Goal: Transaction & Acquisition: Purchase product/service

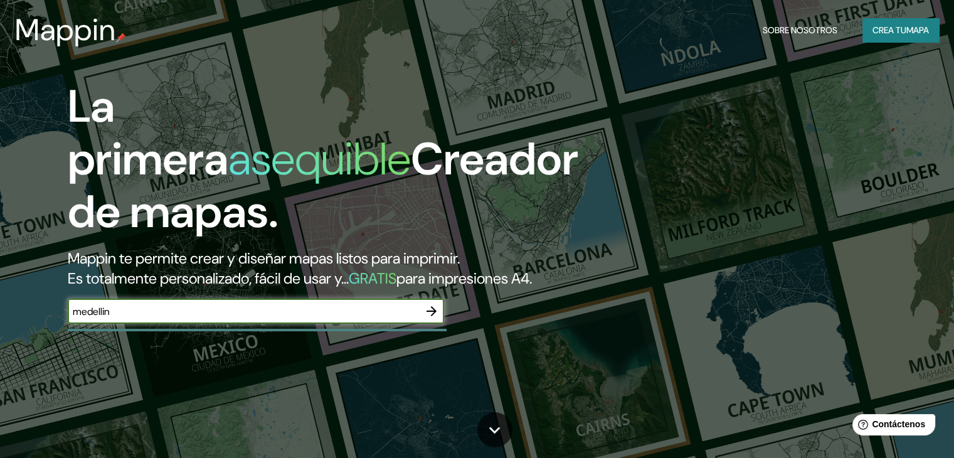
type input "medellin"
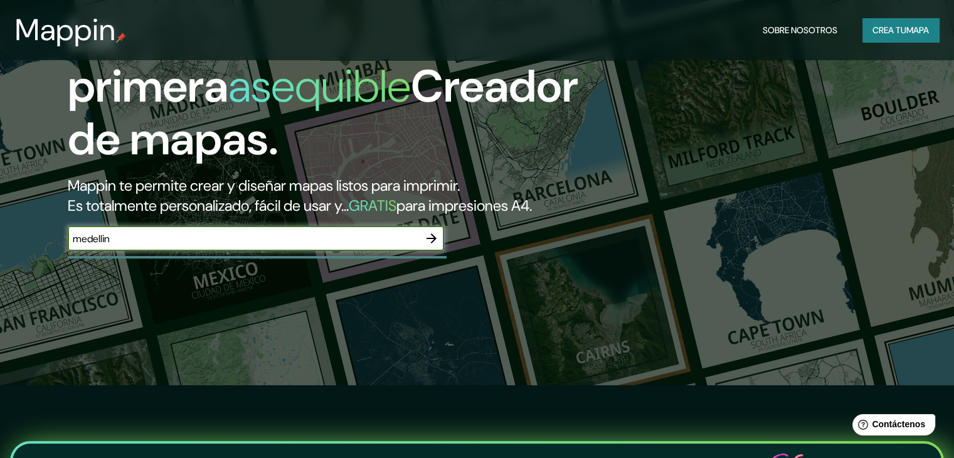
scroll to position [63, 0]
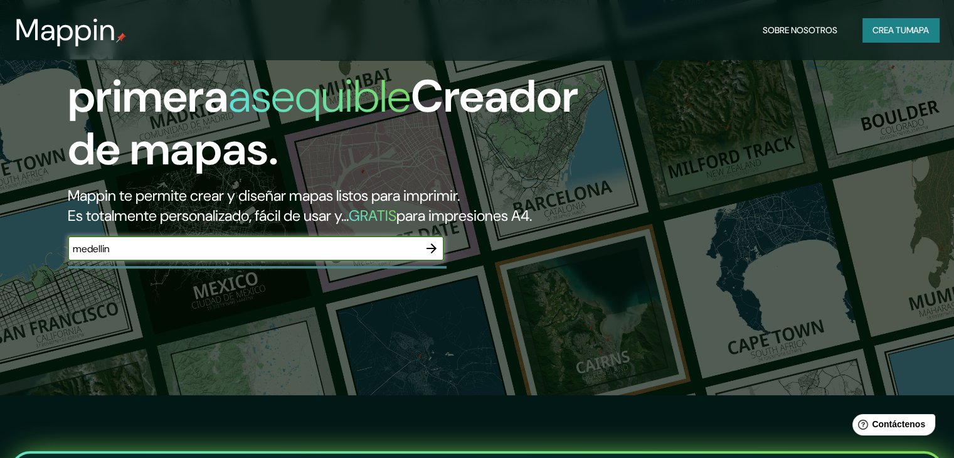
click at [435, 253] on icon "button" at bounding box center [432, 248] width 10 height 10
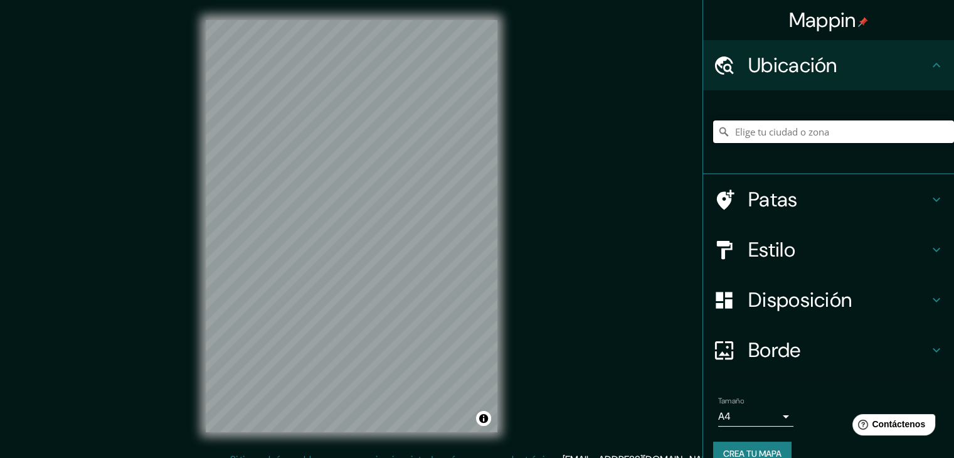
click at [786, 134] on input "Elige tu ciudad o zona" at bounding box center [833, 131] width 241 height 23
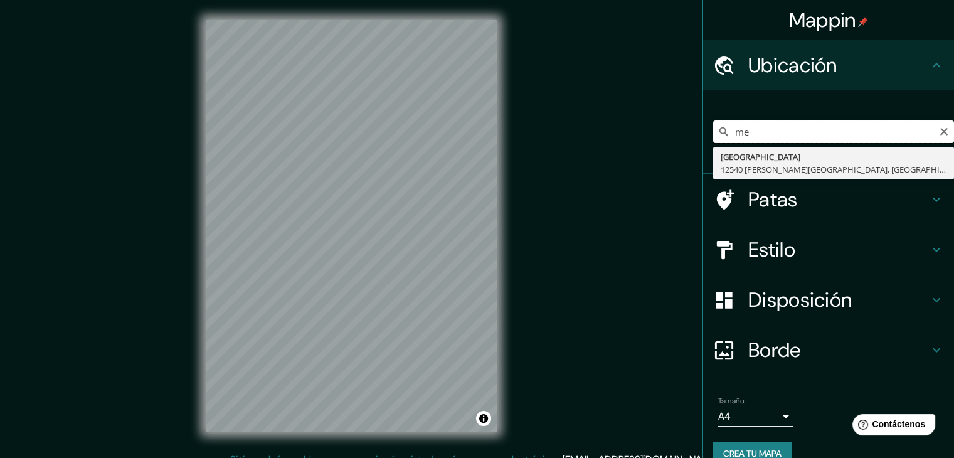
type input "m"
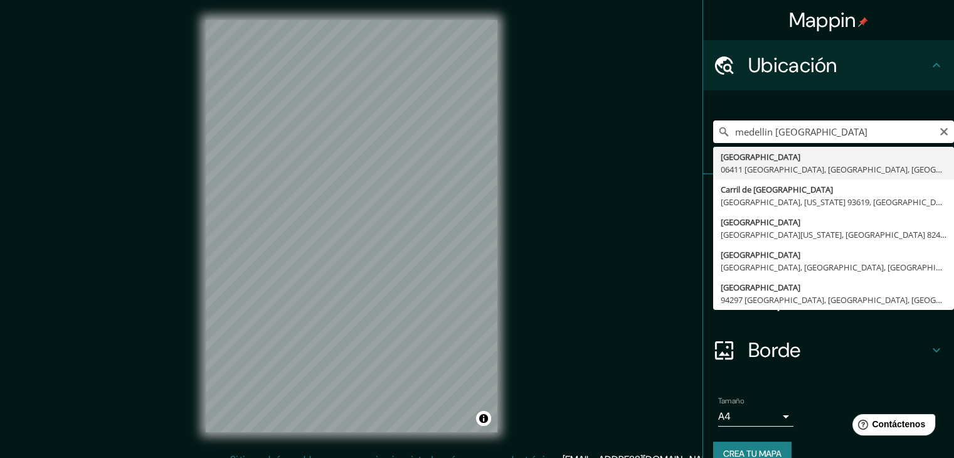
drag, startPoint x: 834, startPoint y: 130, endPoint x: 762, endPoint y: 151, distance: 75.2
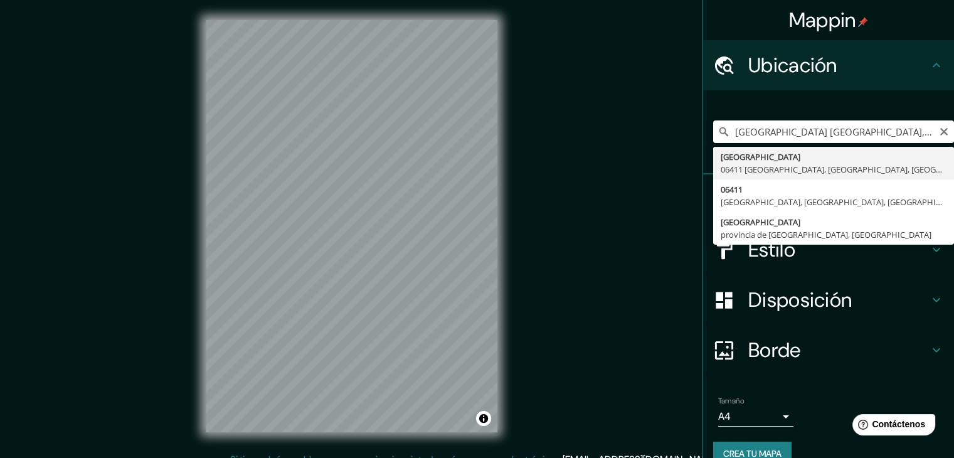
click at [770, 128] on input "[GEOGRAPHIC_DATA] [GEOGRAPHIC_DATA], [GEOGRAPHIC_DATA], [GEOGRAPHIC_DATA]" at bounding box center [833, 131] width 241 height 23
type input "[GEOGRAPHIC_DATA] [GEOGRAPHIC_DATA], [GEOGRAPHIC_DATA], [GEOGRAPHIC_DATA]"
click at [941, 129] on icon "Claro" at bounding box center [945, 132] width 8 height 8
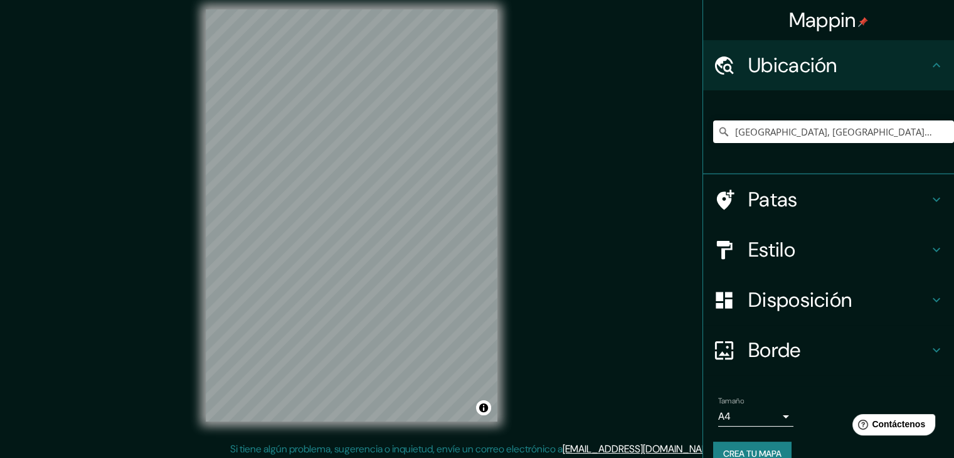
scroll to position [14, 0]
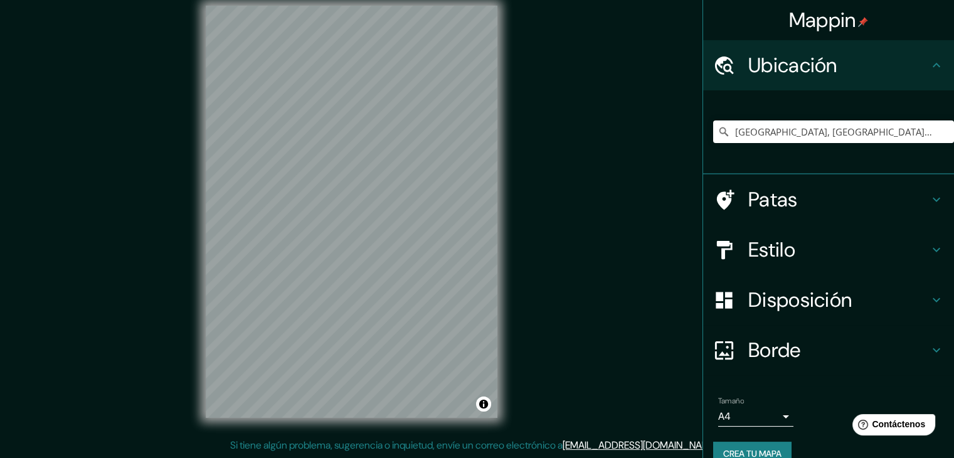
click at [522, 224] on div "Mappin Ubicación [GEOGRAPHIC_DATA], [GEOGRAPHIC_DATA], [GEOGRAPHIC_DATA] Patas …" at bounding box center [477, 222] width 954 height 472
click at [885, 124] on input "[GEOGRAPHIC_DATA], [GEOGRAPHIC_DATA], [GEOGRAPHIC_DATA]" at bounding box center [833, 131] width 241 height 23
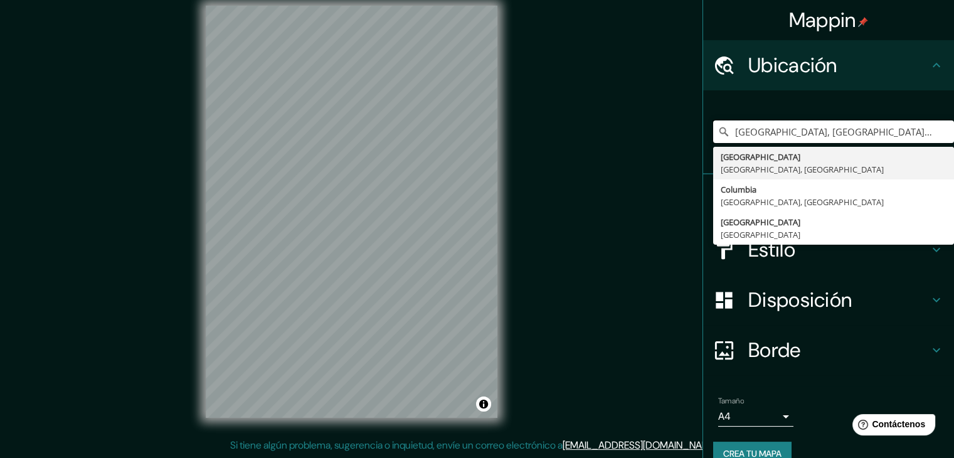
drag, startPoint x: 727, startPoint y: 131, endPoint x: 963, endPoint y: 108, distance: 237.1
click at [954, 108] on html "Mappin Ubicación [GEOGRAPHIC_DATA], [GEOGRAPHIC_DATA], [GEOGRAPHIC_DATA] [GEOGR…" at bounding box center [477, 215] width 954 height 458
paste input "[GEOGRAPHIC_DATA], [GEOGRAPHIC_DATA], [GEOGRAPHIC_DATA], [GEOGRAPHIC_DATA], [GE…"
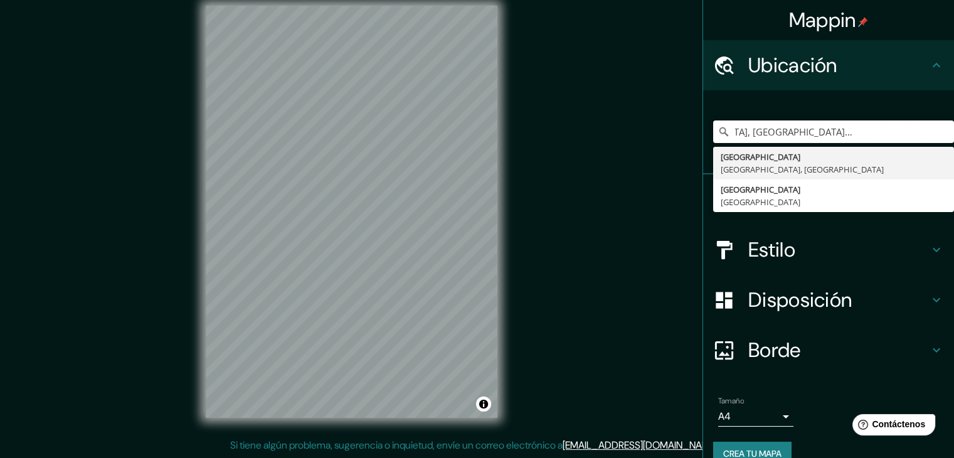
scroll to position [0, 0]
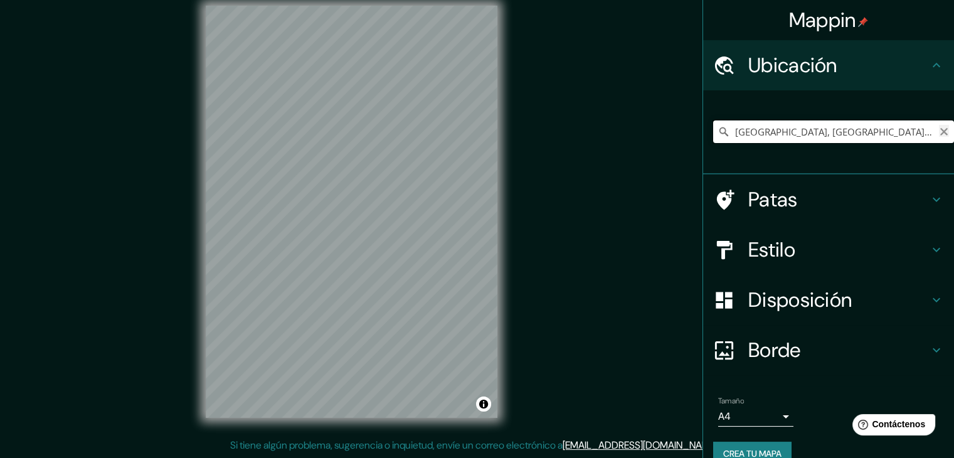
type input "[GEOGRAPHIC_DATA], [GEOGRAPHIC_DATA], [GEOGRAPHIC_DATA]"
click at [939, 134] on icon "Claro" at bounding box center [944, 132] width 10 height 10
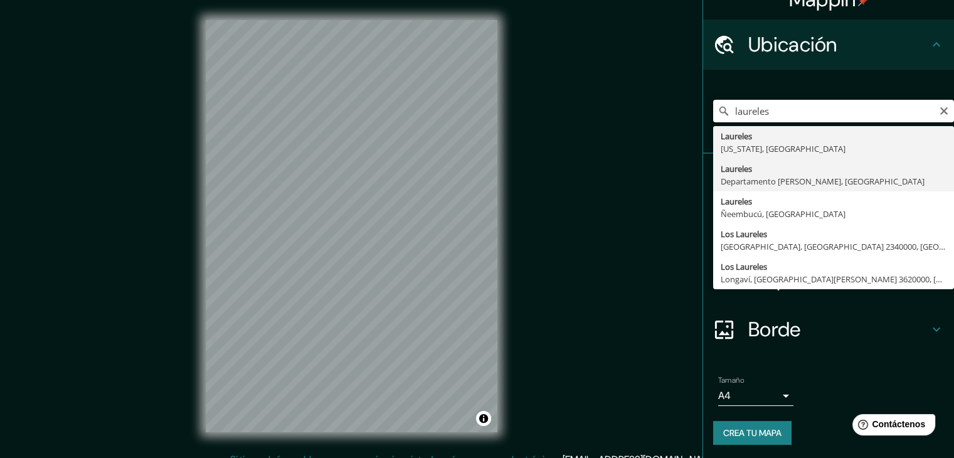
scroll to position [22, 0]
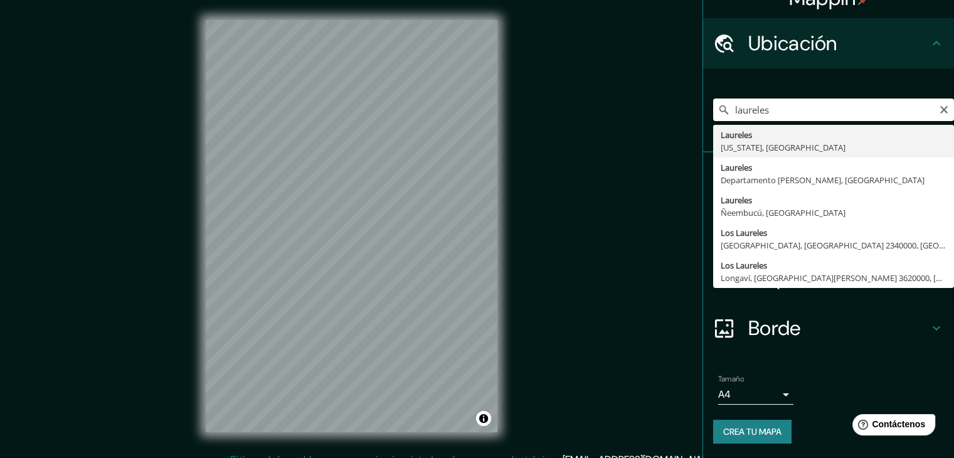
drag, startPoint x: 821, startPoint y: 106, endPoint x: 691, endPoint y: 139, distance: 134.5
click at [688, 136] on div "Mappin Ubicación laureles [GEOGRAPHIC_DATA] [US_STATE], [GEOGRAPHIC_DATA] [GEOG…" at bounding box center [477, 236] width 954 height 472
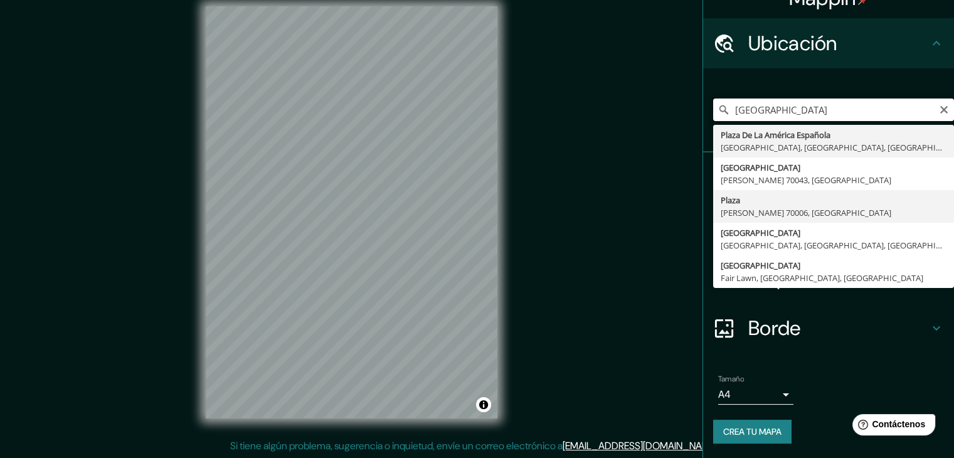
scroll to position [14, 0]
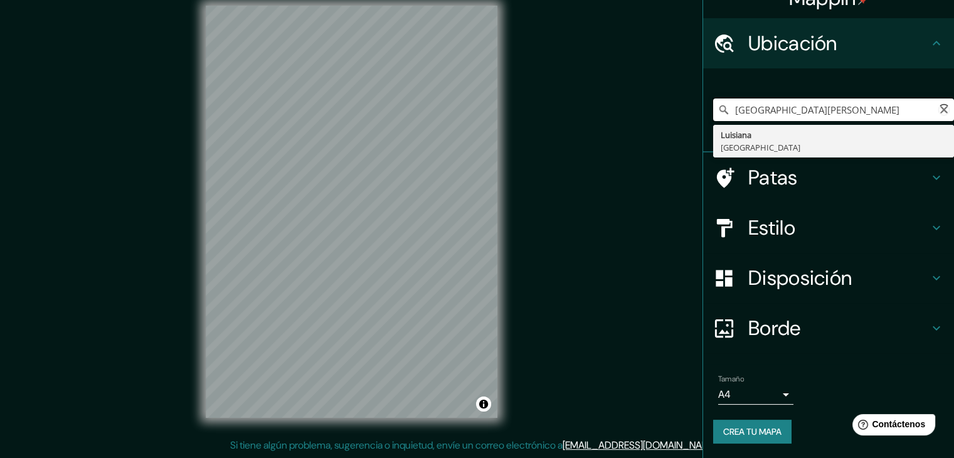
type input "[GEOGRAPHIC_DATA] [GEOGRAPHIC_DATA]"
drag, startPoint x: 841, startPoint y: 110, endPoint x: 655, endPoint y: 149, distance: 190.5
click at [655, 149] on div "Mappin Ubicación plaza [GEOGRAPHIC_DATA] [GEOGRAPHIC_DATA] [GEOGRAPHIC_DATA] [G…" at bounding box center [477, 222] width 954 height 472
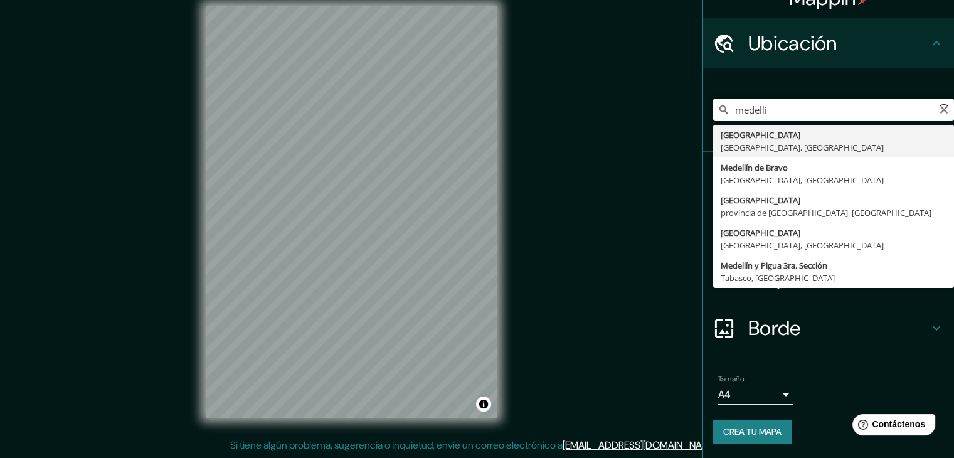
type input "[GEOGRAPHIC_DATA], [GEOGRAPHIC_DATA], [GEOGRAPHIC_DATA]"
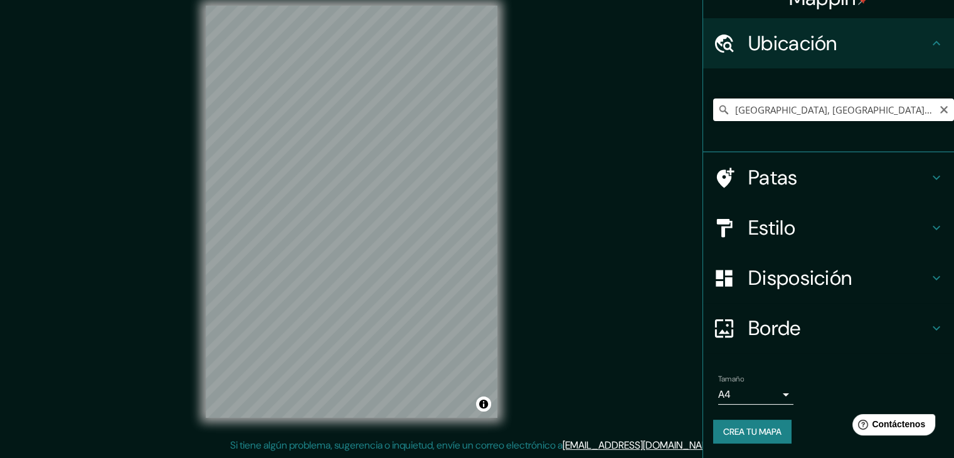
click at [807, 171] on h4 "Patas" at bounding box center [839, 177] width 181 height 25
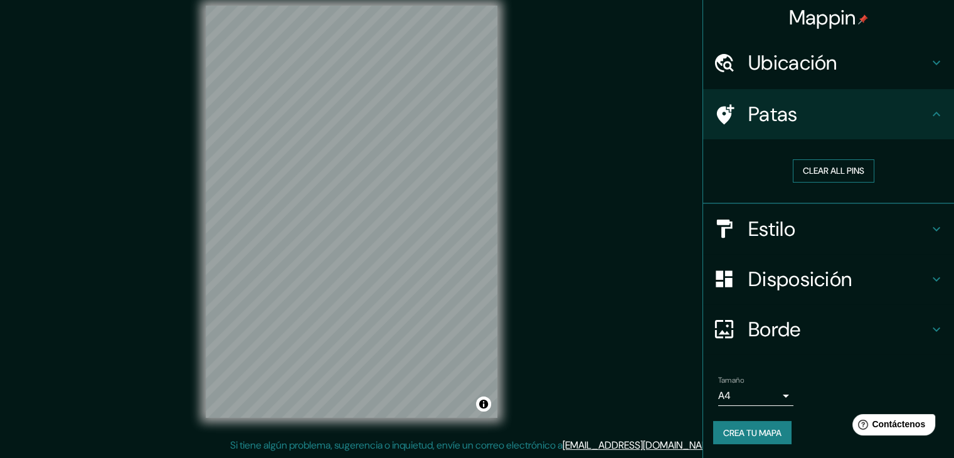
scroll to position [3, 0]
click at [813, 170] on font "Borrar todos los pines" at bounding box center [833, 170] width 105 height 11
click at [749, 225] on font "Estilo" at bounding box center [772, 229] width 47 height 26
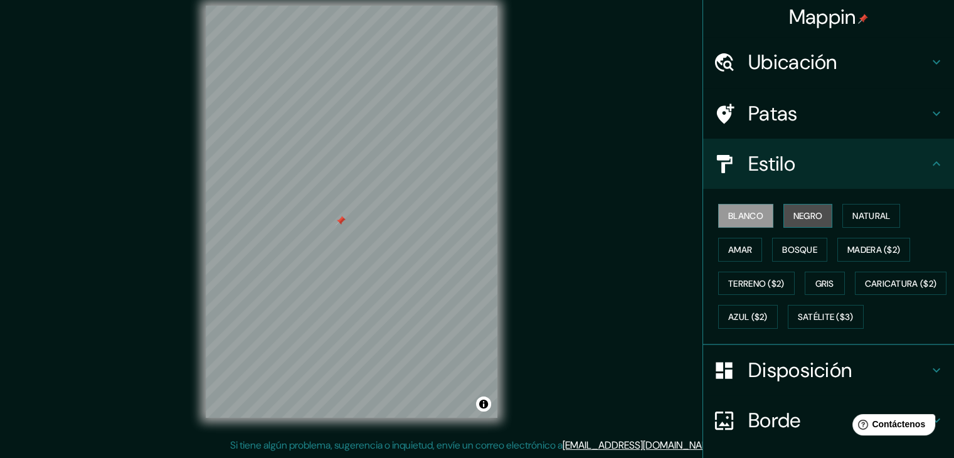
click at [811, 215] on font "Negro" at bounding box center [808, 215] width 29 height 11
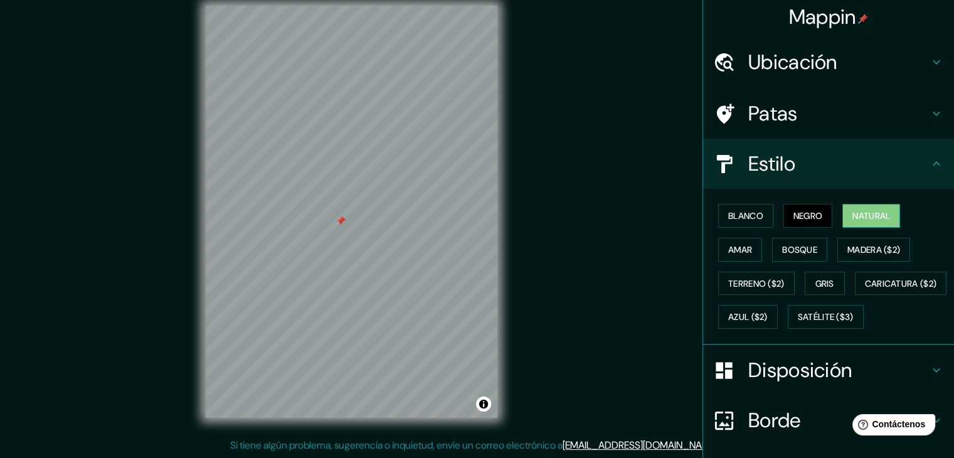
click at [873, 214] on font "Natural" at bounding box center [872, 215] width 38 height 11
click at [728, 251] on font "Amar" at bounding box center [740, 249] width 24 height 11
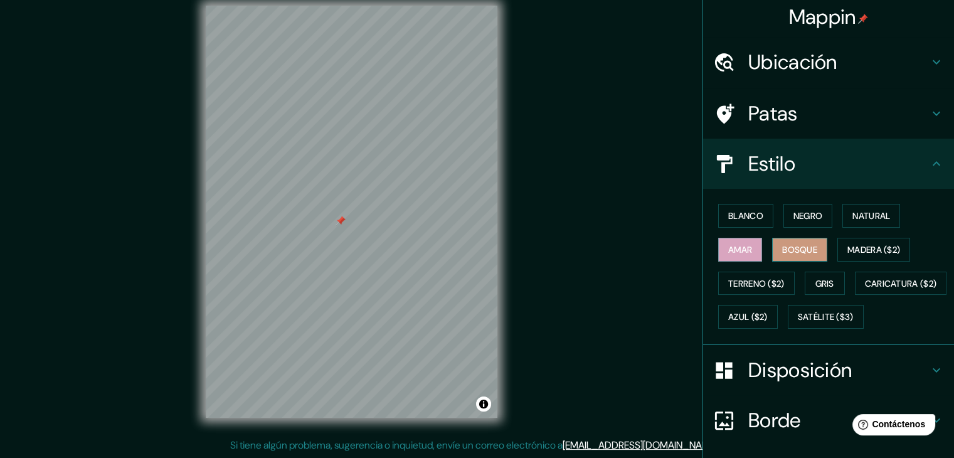
click at [791, 251] on font "Bosque" at bounding box center [799, 249] width 35 height 11
click at [856, 247] on font "Madera ($2)" at bounding box center [874, 249] width 53 height 11
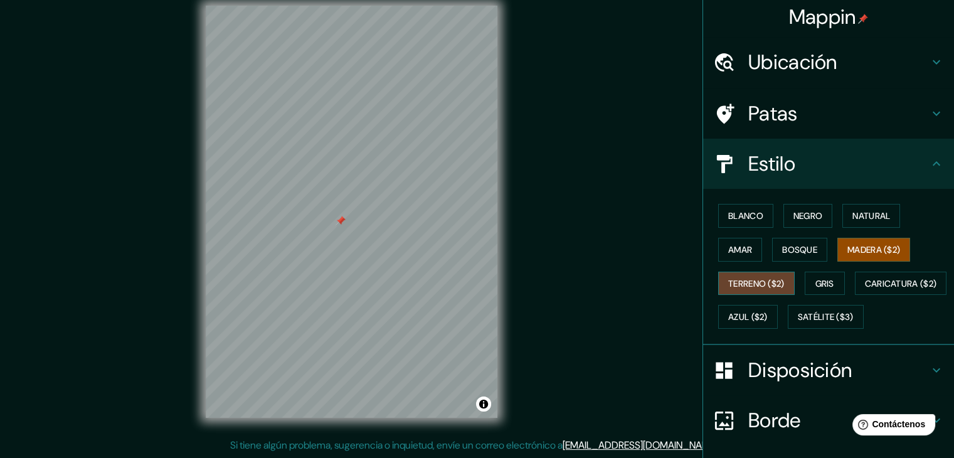
click at [755, 282] on font "Terreno ($2)" at bounding box center [756, 283] width 56 height 11
click at [865, 289] on font "Caricatura ($2)" at bounding box center [901, 283] width 72 height 11
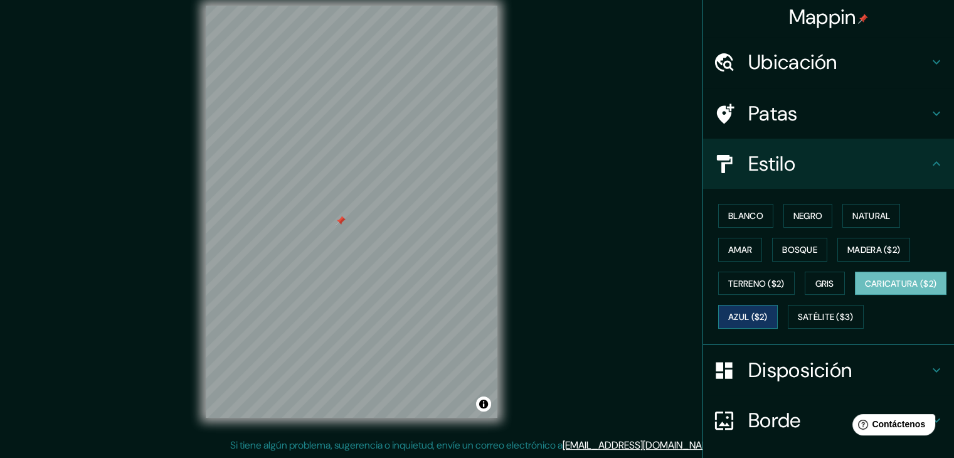
click at [768, 316] on font "Azul ($2)" at bounding box center [748, 317] width 40 height 11
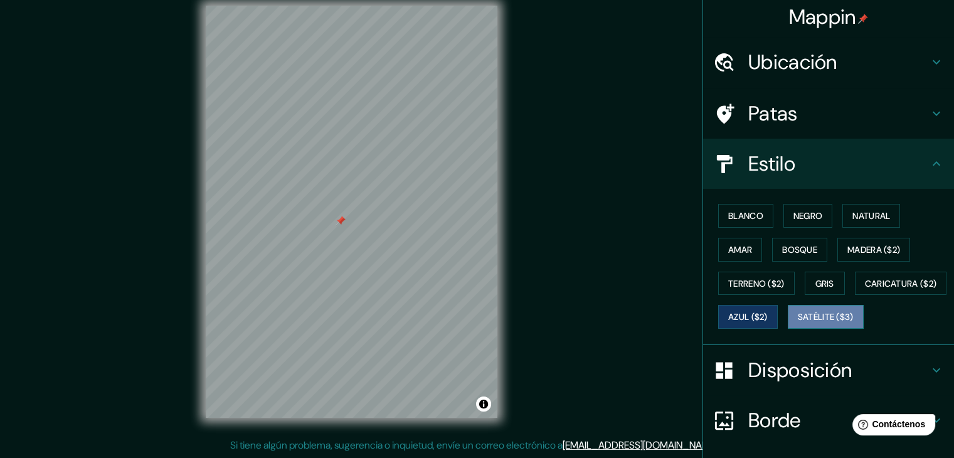
click at [788, 329] on button "Satélite ($3)" at bounding box center [826, 317] width 76 height 24
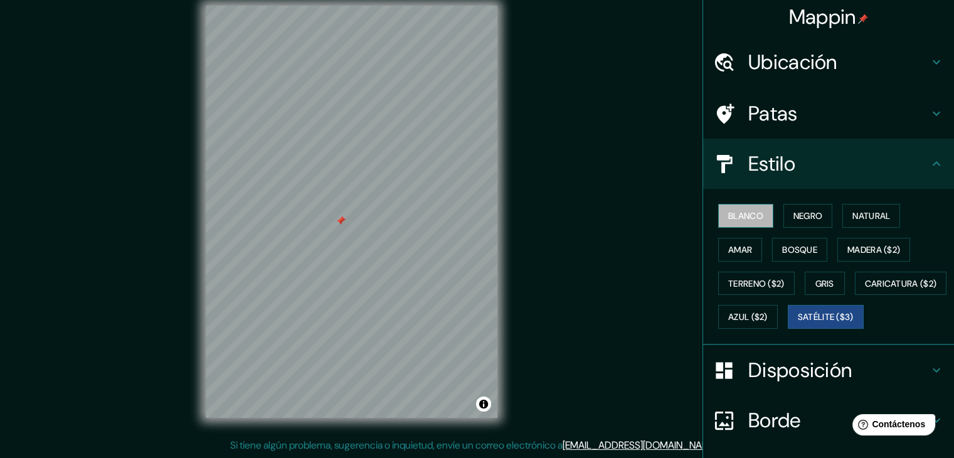
click at [740, 211] on font "Blanco" at bounding box center [745, 215] width 35 height 11
click at [813, 208] on font "Negro" at bounding box center [808, 216] width 29 height 16
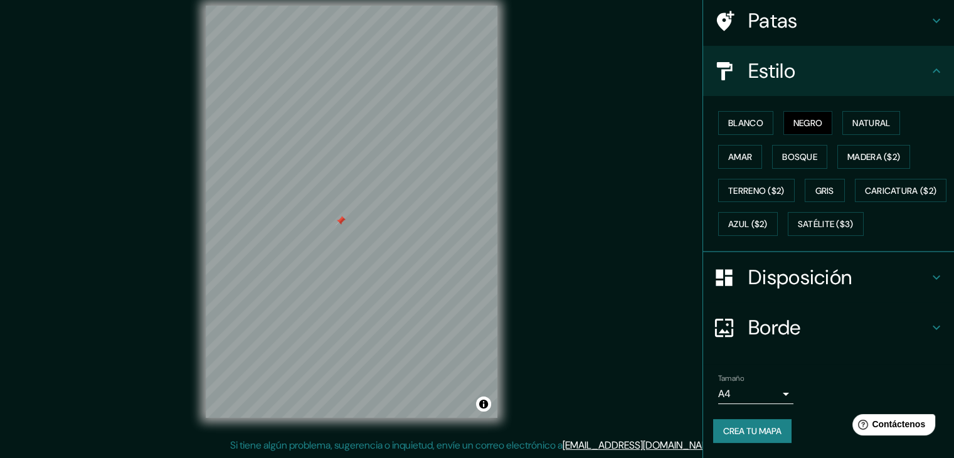
click at [844, 272] on font "Disposición" at bounding box center [801, 277] width 104 height 26
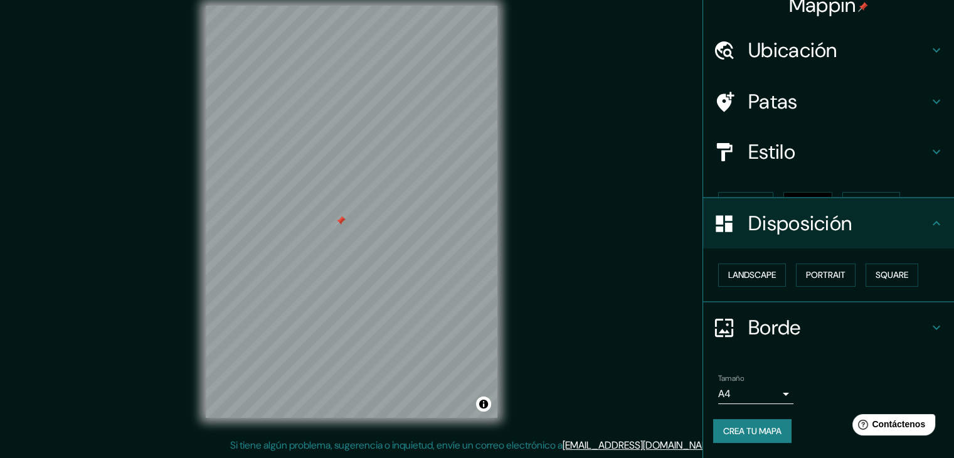
scroll to position [0, 0]
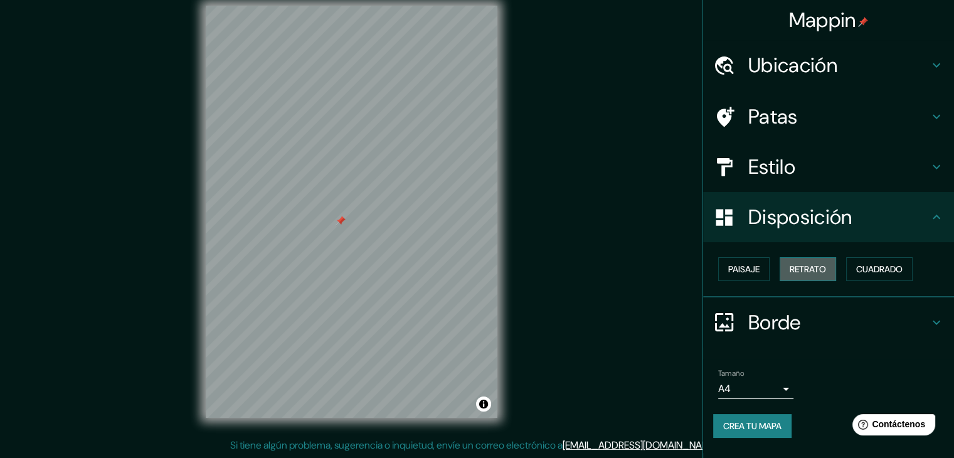
click at [813, 272] on font "Retrato" at bounding box center [808, 269] width 36 height 11
click at [813, 269] on font "Retrato" at bounding box center [808, 269] width 36 height 11
click at [748, 264] on font "Paisaje" at bounding box center [743, 269] width 31 height 11
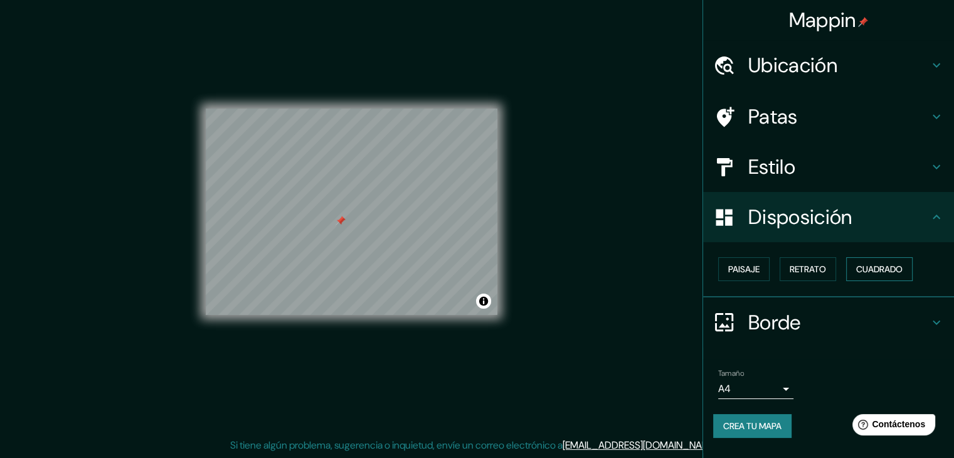
click at [894, 264] on font "Cuadrado" at bounding box center [879, 269] width 46 height 16
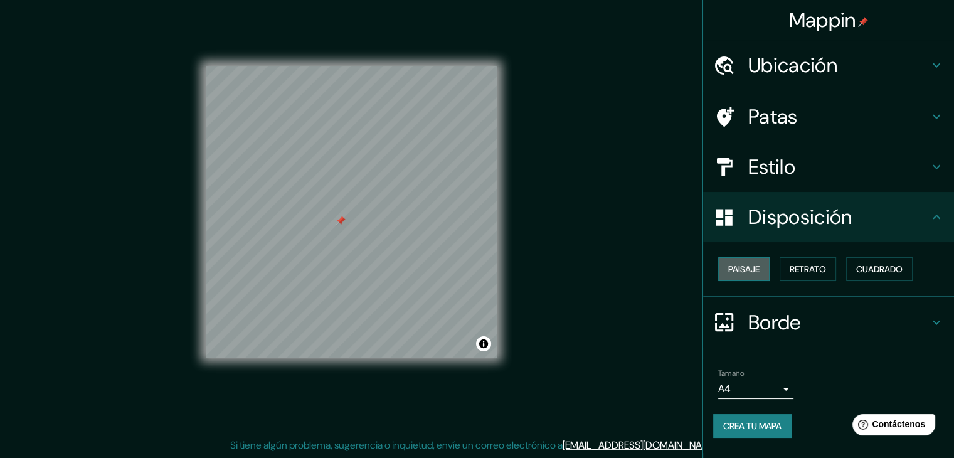
click at [768, 262] on button "Paisaje" at bounding box center [743, 269] width 51 height 24
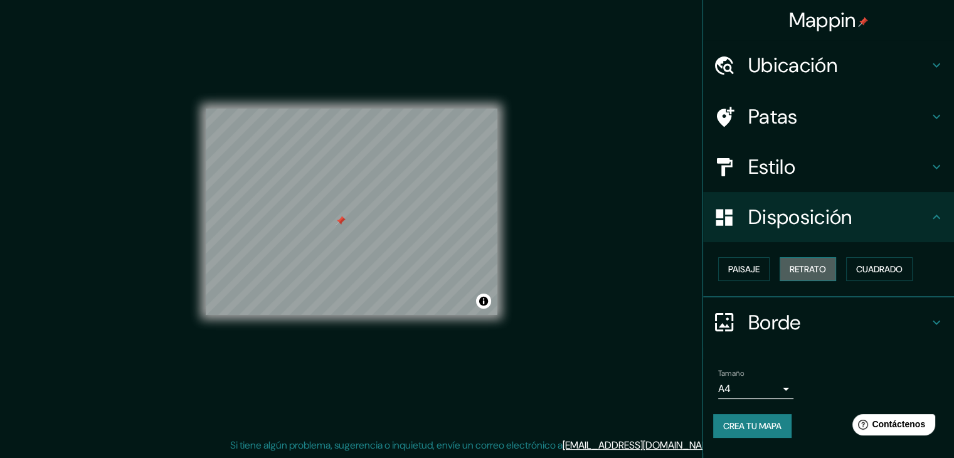
click at [802, 269] on font "Retrato" at bounding box center [808, 269] width 36 height 11
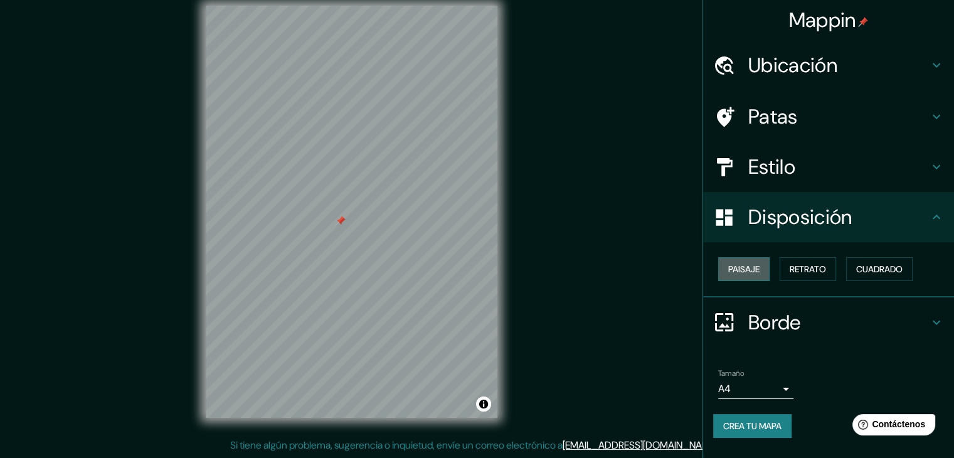
click at [717, 279] on div "Paisaje Retrato Cuadrado" at bounding box center [833, 269] width 241 height 34
click at [823, 268] on font "Retrato" at bounding box center [808, 269] width 36 height 11
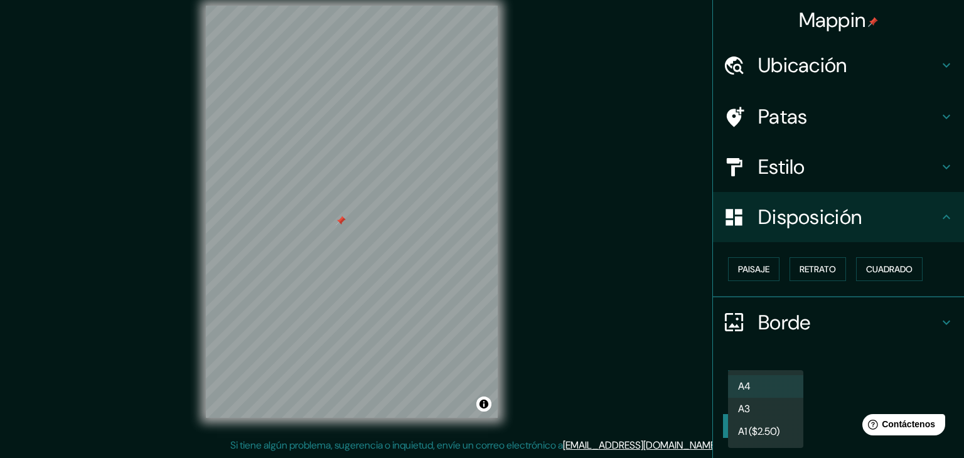
click at [783, 384] on body "Mappin Ubicación [GEOGRAPHIC_DATA], [GEOGRAPHIC_DATA], [GEOGRAPHIC_DATA] Patas …" at bounding box center [482, 215] width 964 height 458
click at [868, 361] on div at bounding box center [482, 229] width 964 height 458
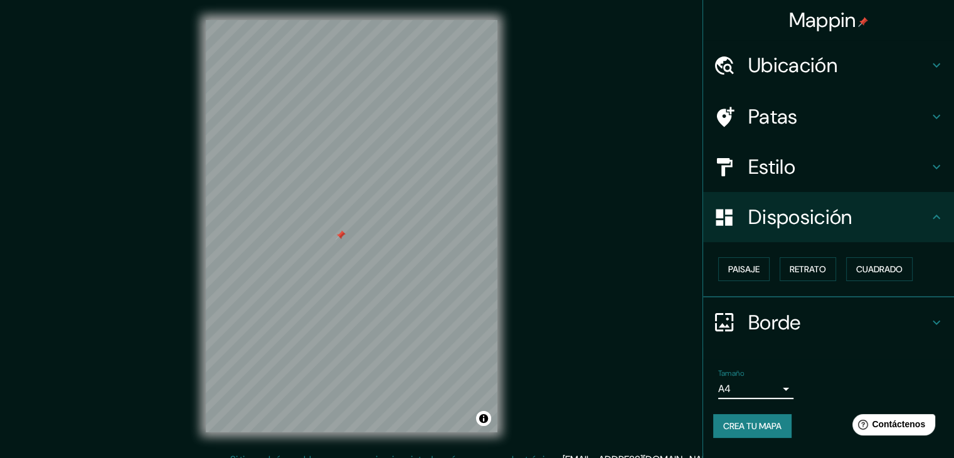
click at [837, 156] on h4 "Estilo" at bounding box center [839, 166] width 181 height 25
